Goal: Transaction & Acquisition: Purchase product/service

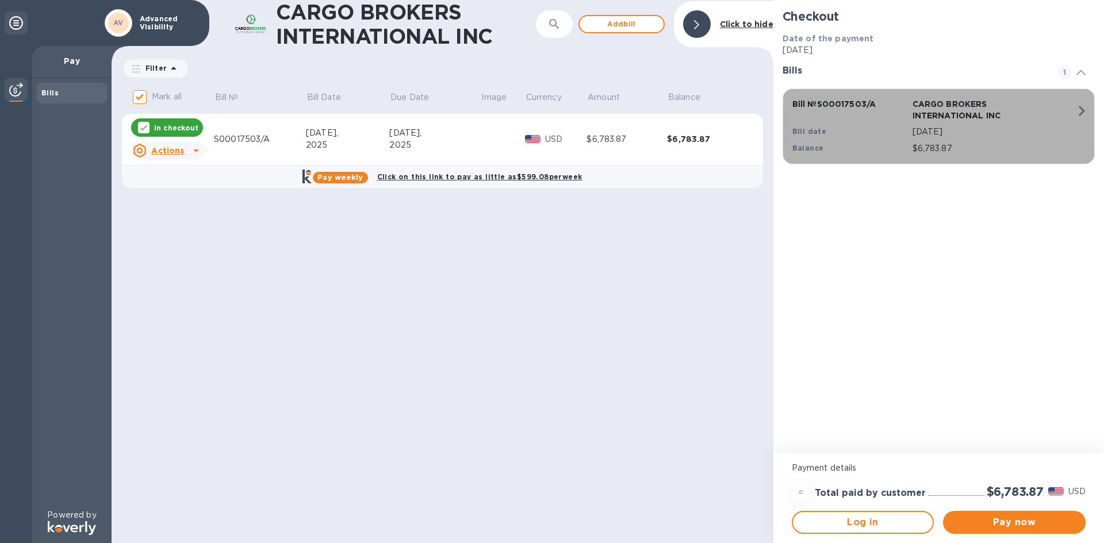
click at [876, 121] on div "Bill № S00017503/A" at bounding box center [850, 110] width 120 height 28
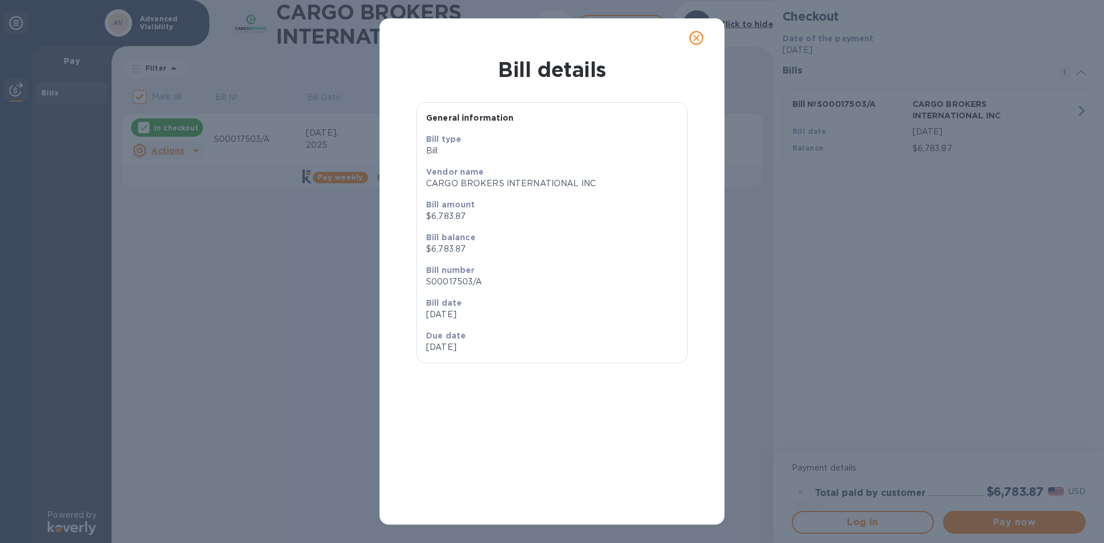
click at [876, 121] on div "Bill details General information Bill type [PERSON_NAME] name CARGO BROKERS INT…" at bounding box center [552, 271] width 1104 height 543
click at [704, 44] on button "close" at bounding box center [697, 38] width 28 height 28
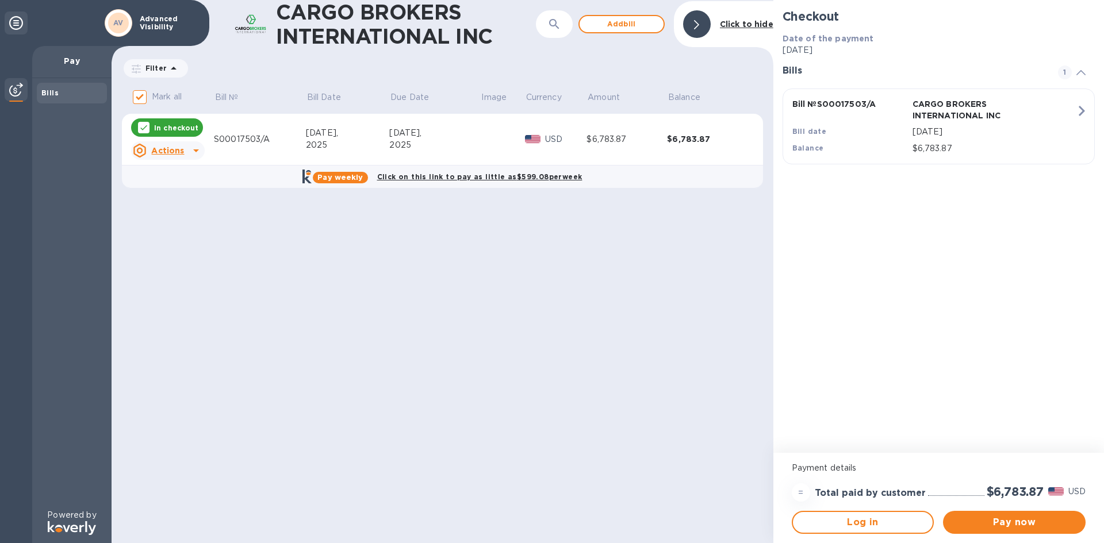
click at [191, 147] on icon at bounding box center [196, 151] width 14 height 14
click at [191, 147] on div at bounding box center [552, 271] width 1104 height 543
click at [1008, 515] on button "Pay now" at bounding box center [1014, 522] width 143 height 23
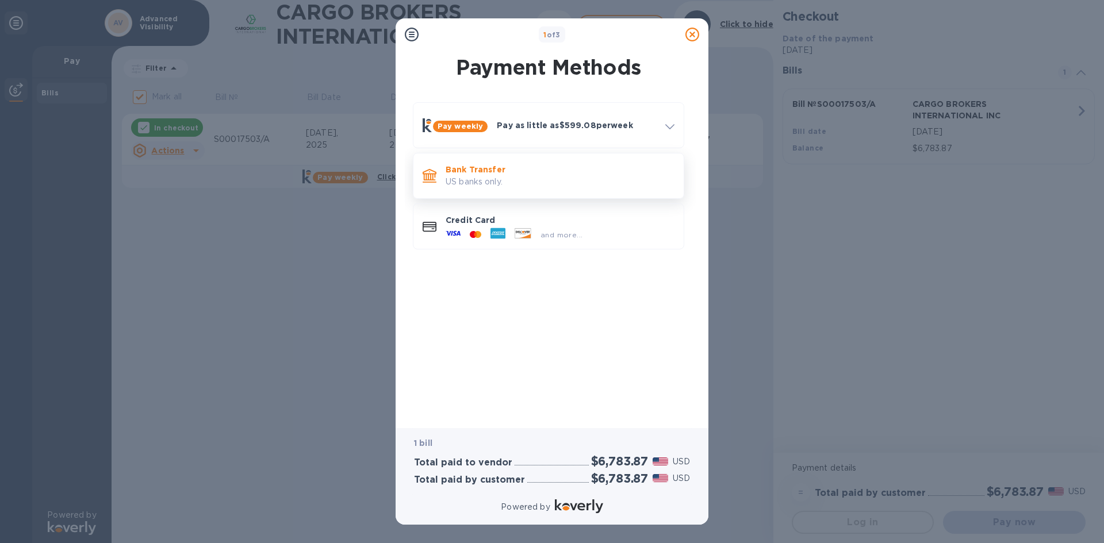
click at [559, 176] on p "US banks only." at bounding box center [560, 182] width 229 height 12
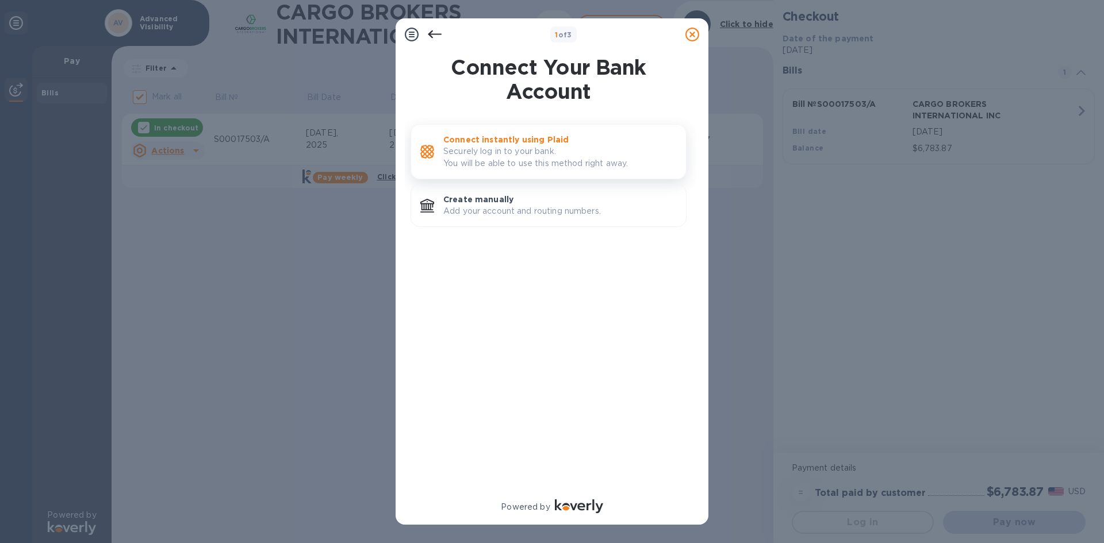
click at [565, 170] on p "Securely log in to your bank. You will be able to use this method right away." at bounding box center [559, 157] width 233 height 24
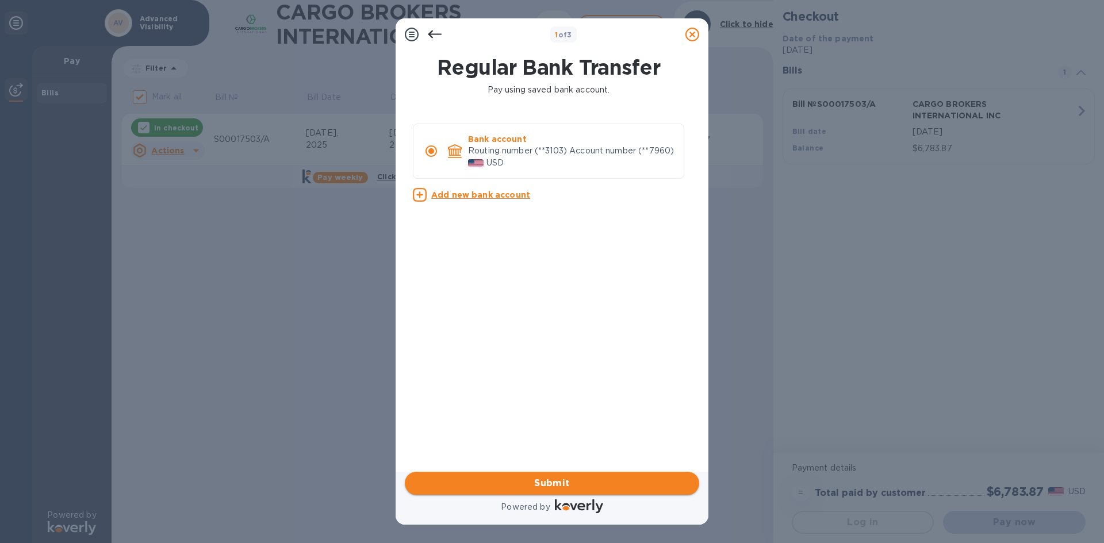
click at [618, 479] on span "Submit" at bounding box center [552, 484] width 276 height 14
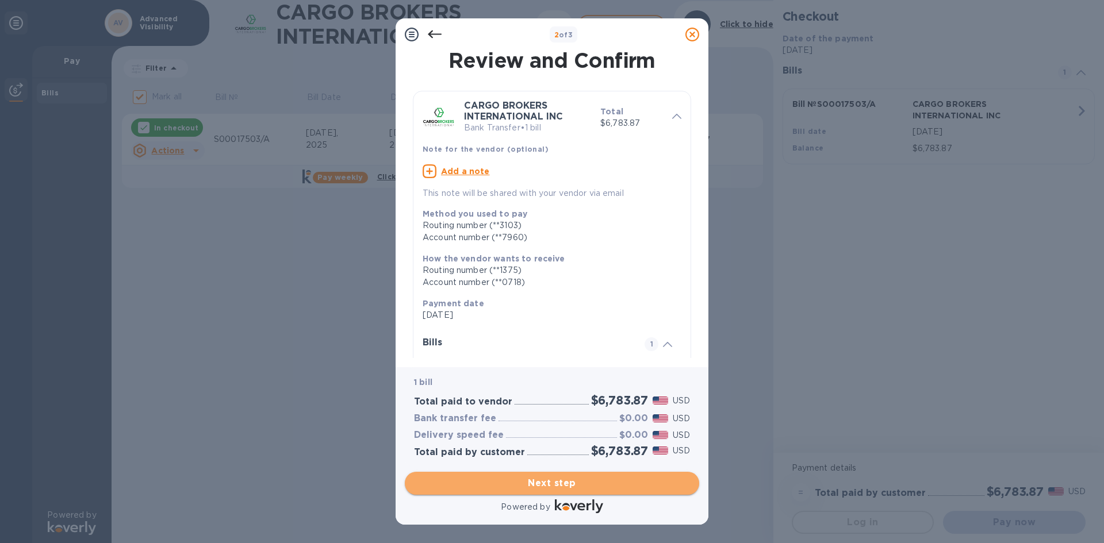
click at [618, 479] on span "Next step" at bounding box center [552, 484] width 276 height 14
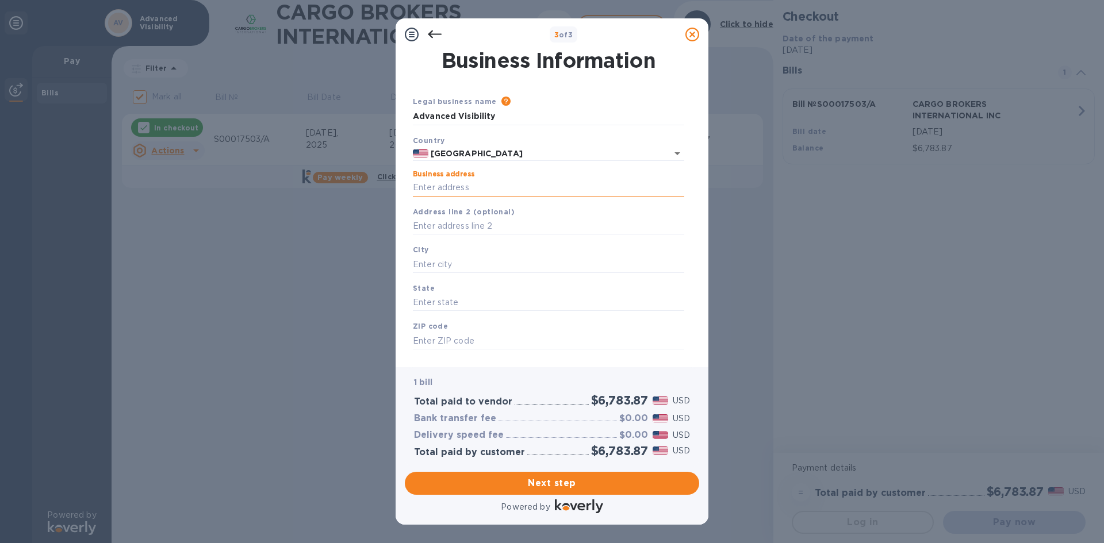
click at [555, 193] on input "Business address" at bounding box center [548, 187] width 271 height 17
type input "[STREET_ADDRESS]"
type input "Leominster"
type input "MA"
type input "01453"
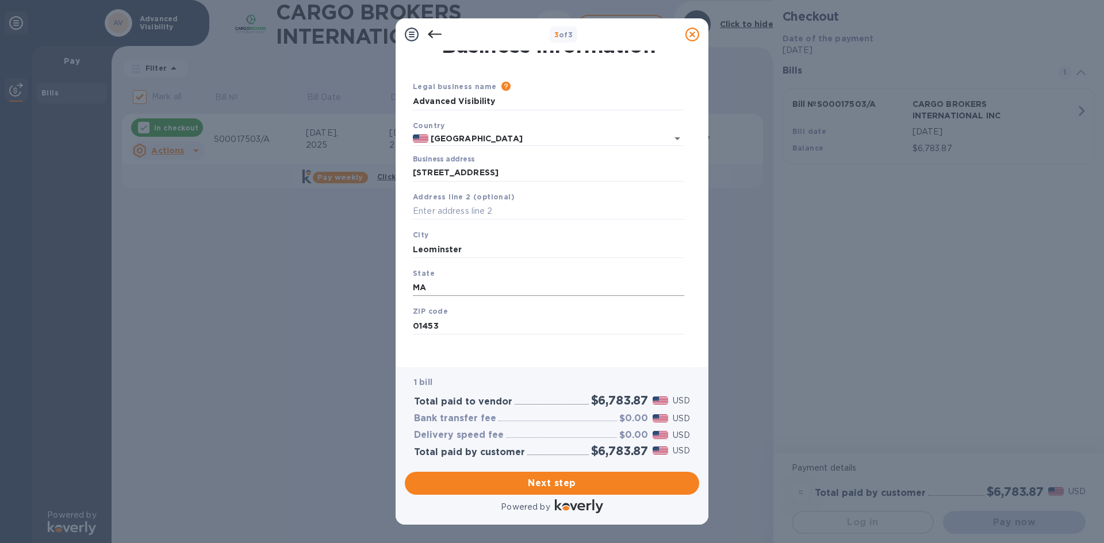
scroll to position [19, 0]
click at [634, 493] on button "Next step" at bounding box center [552, 483] width 294 height 23
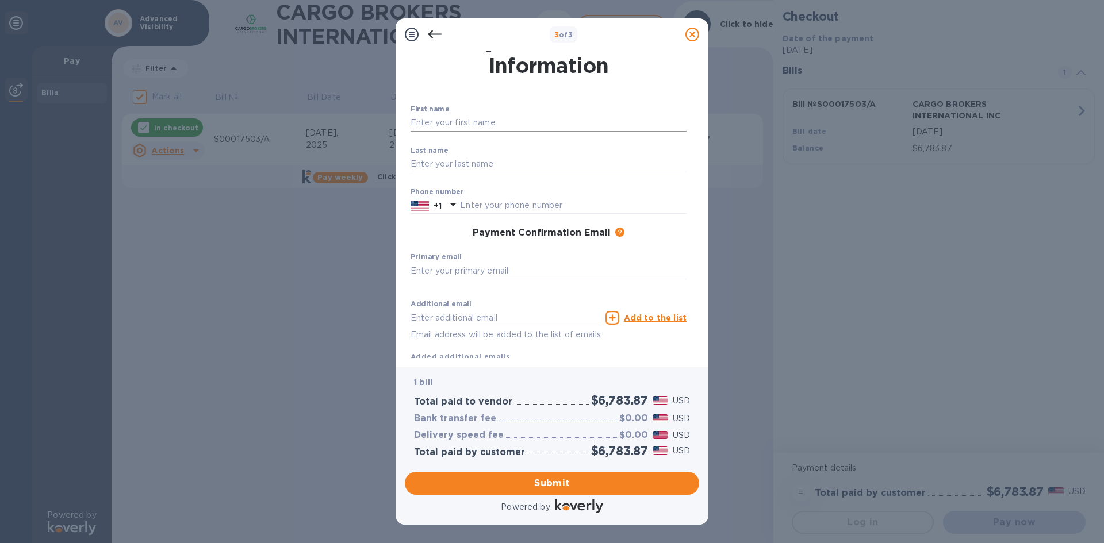
click at [565, 130] on input "text" at bounding box center [549, 122] width 276 height 17
type input "MArk"
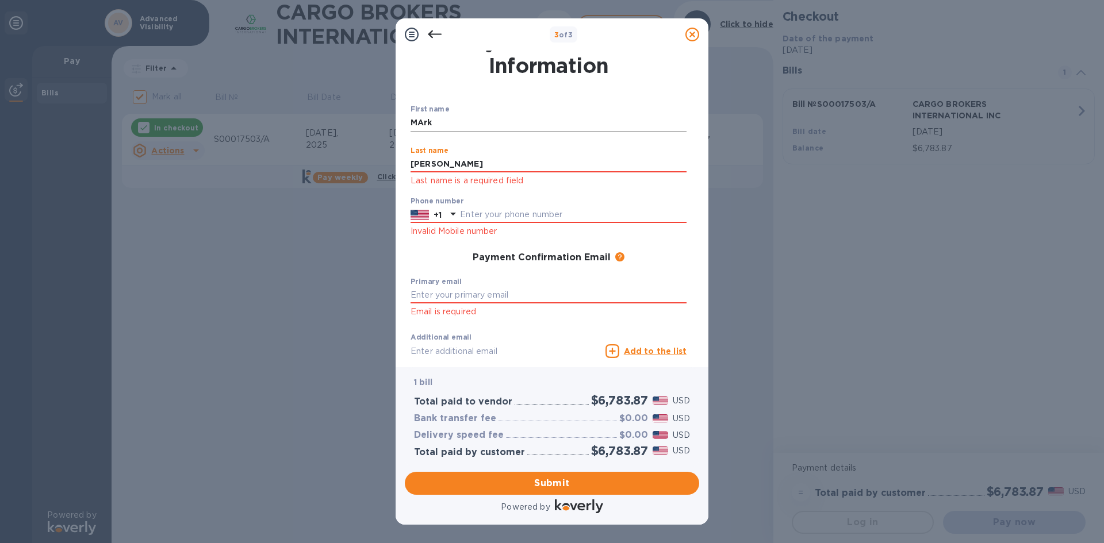
type input "[PERSON_NAME]"
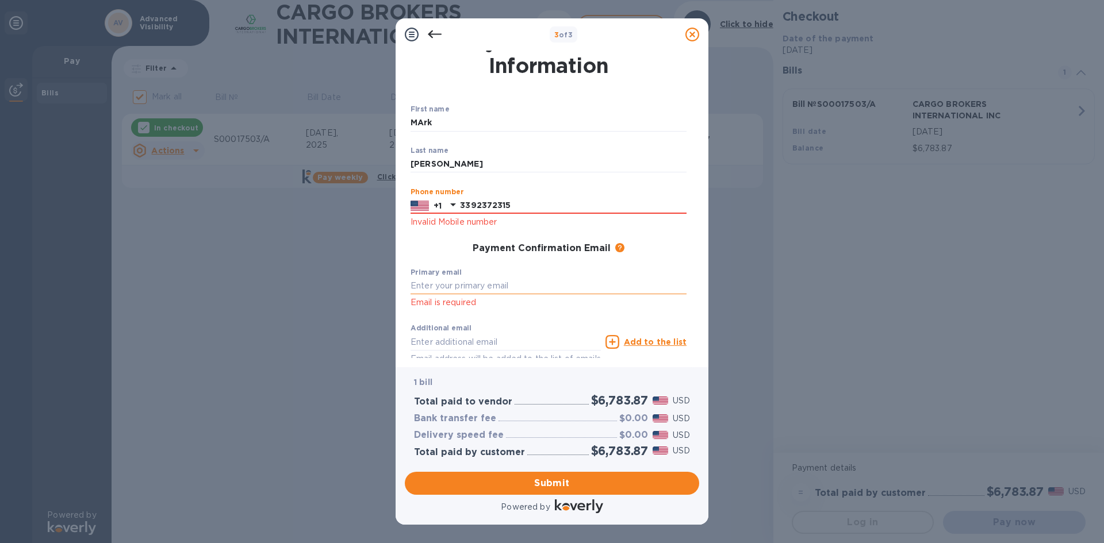
type input "3392372315"
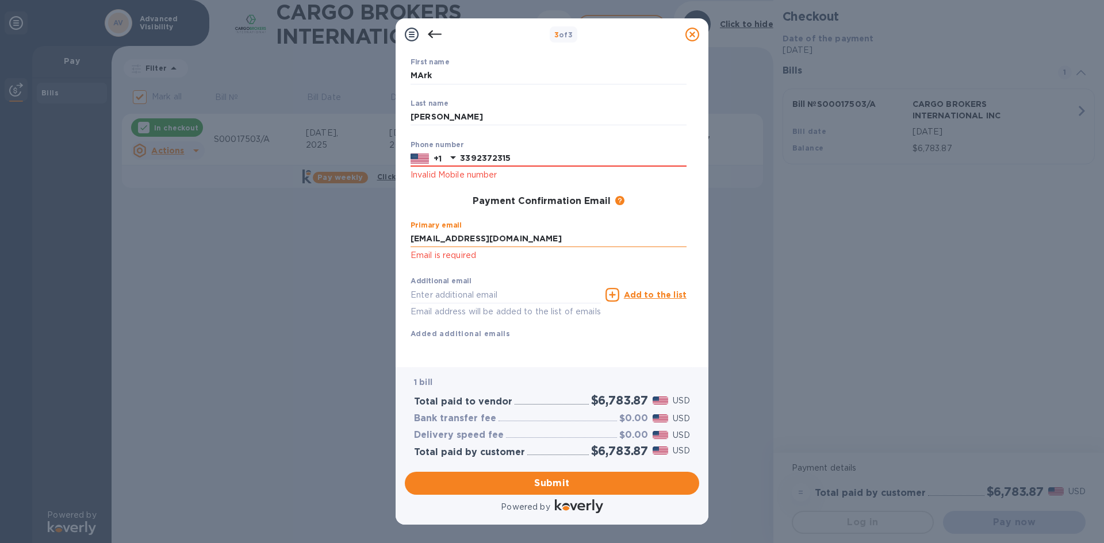
type input "[EMAIL_ADDRESS][DOMAIN_NAME]"
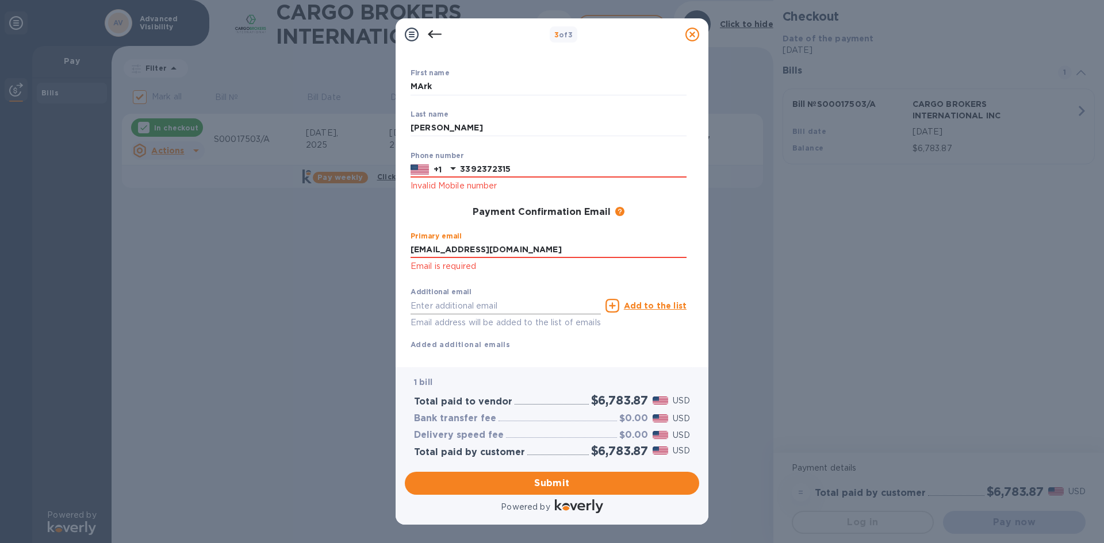
click at [481, 297] on input "text" at bounding box center [506, 305] width 190 height 17
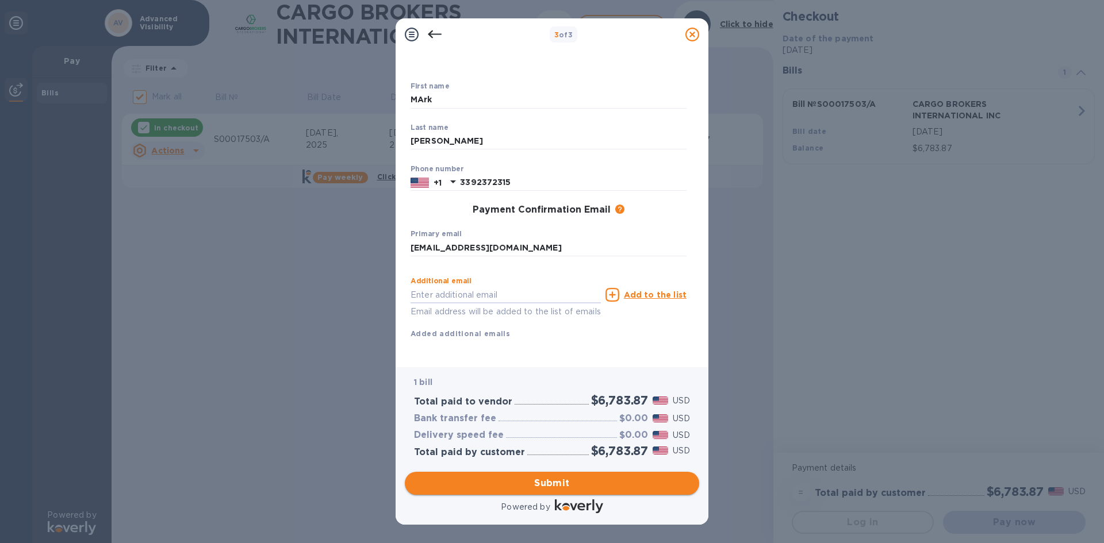
click at [561, 482] on span "Submit" at bounding box center [552, 484] width 276 height 14
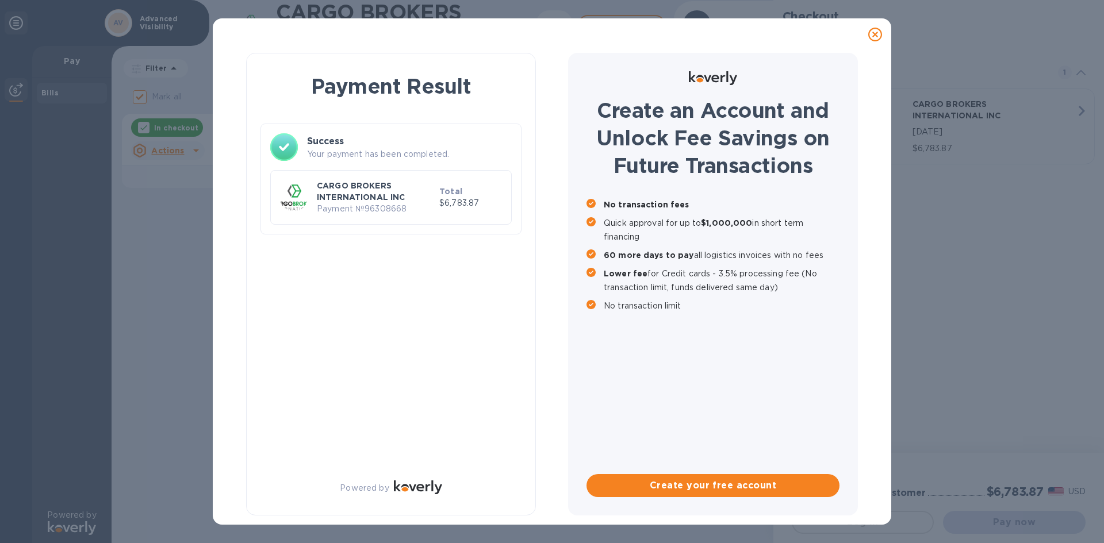
checkbox input "false"
